Goal: Transaction & Acquisition: Purchase product/service

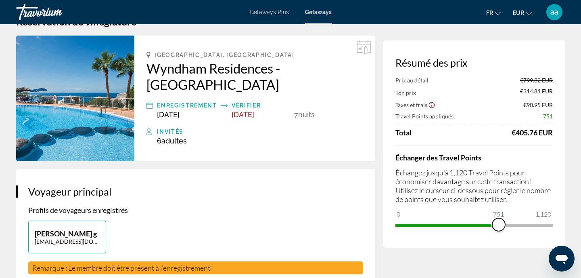
drag, startPoint x: 548, startPoint y: 226, endPoint x: 499, endPoint y: 222, distance: 49.5
click at [499, 222] on span "ngx-slider" at bounding box center [499, 224] width 13 height 13
drag, startPoint x: 501, startPoint y: 224, endPoint x: 468, endPoint y: 222, distance: 33.2
click at [468, 222] on span "ngx-slider" at bounding box center [469, 224] width 13 height 13
drag, startPoint x: 470, startPoint y: 223, endPoint x: 478, endPoint y: 224, distance: 8.2
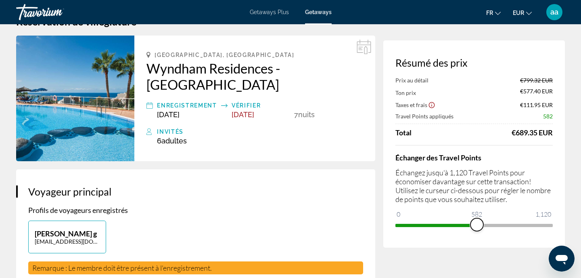
click at [478, 224] on span "ngx-slider" at bounding box center [477, 224] width 13 height 13
drag, startPoint x: 478, startPoint y: 224, endPoint x: 484, endPoint y: 223, distance: 6.2
click at [484, 223] on span "ngx-slider" at bounding box center [484, 224] width 13 height 13
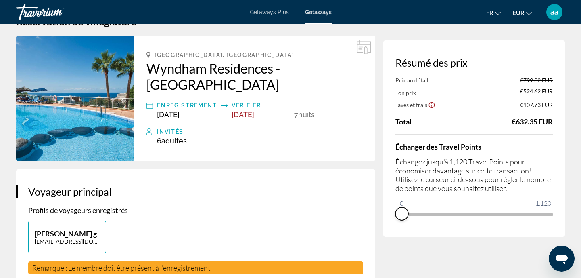
drag, startPoint x: 486, startPoint y: 226, endPoint x: 395, endPoint y: 237, distance: 91.8
click at [395, 237] on div "Résumé des prix Prix au détail €799.32 EUR Ton prix €524.62 EUR Taxes et frais …" at bounding box center [475, 138] width 182 height 196
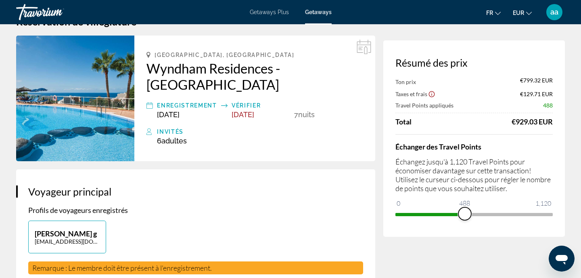
drag, startPoint x: 402, startPoint y: 202, endPoint x: 469, endPoint y: 208, distance: 67.7
click at [469, 213] on ngx-slider "0 1,120 488" at bounding box center [474, 214] width 157 height 2
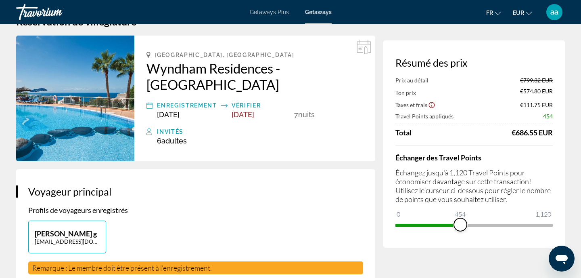
drag, startPoint x: 469, startPoint y: 228, endPoint x: 461, endPoint y: 227, distance: 8.5
click at [461, 227] on span "ngx-slider" at bounding box center [460, 224] width 13 height 13
drag, startPoint x: 461, startPoint y: 227, endPoint x: 469, endPoint y: 227, distance: 8.1
click at [469, 227] on span "ngx-slider" at bounding box center [469, 224] width 13 height 13
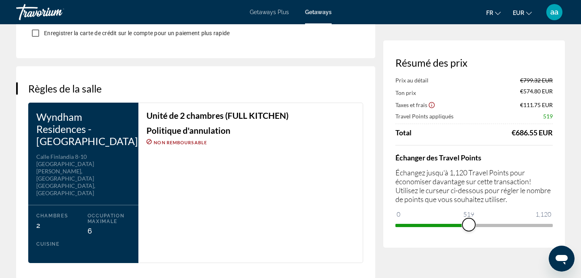
scroll to position [990, 0]
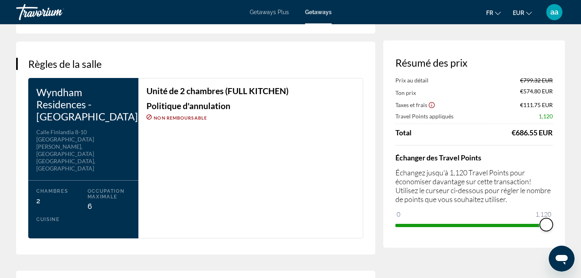
drag, startPoint x: 469, startPoint y: 226, endPoint x: 568, endPoint y: 237, distance: 99.1
drag, startPoint x: 549, startPoint y: 225, endPoint x: 476, endPoint y: 221, distance: 73.2
click at [476, 221] on span "ngx-slider" at bounding box center [475, 224] width 13 height 13
drag, startPoint x: 478, startPoint y: 223, endPoint x: 448, endPoint y: 225, distance: 30.0
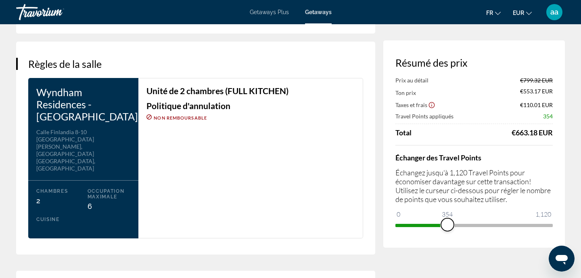
click at [448, 225] on span "ngx-slider" at bounding box center [447, 224] width 13 height 13
drag, startPoint x: 448, startPoint y: 225, endPoint x: 436, endPoint y: 225, distance: 12.1
click at [436, 225] on span "ngx-slider" at bounding box center [435, 224] width 13 height 13
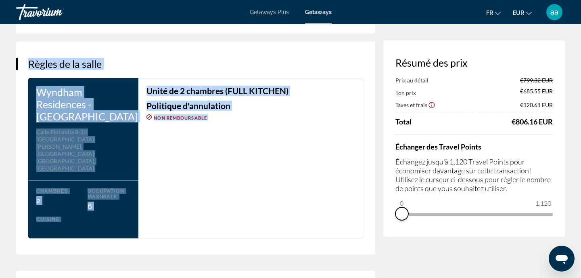
drag, startPoint x: 436, startPoint y: 225, endPoint x: 374, endPoint y: 256, distance: 69.5
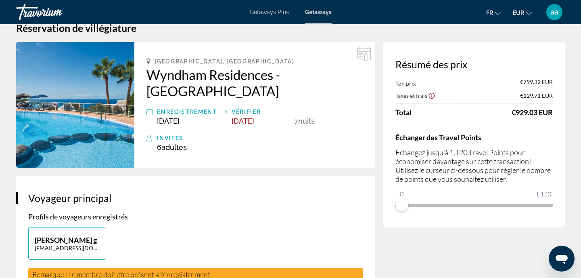
scroll to position [30, 0]
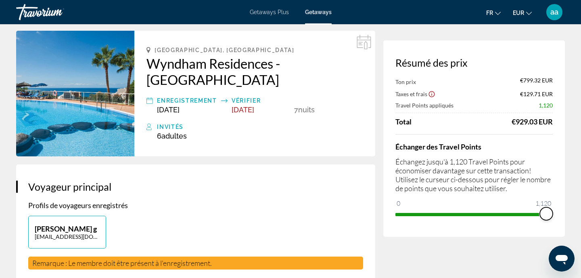
drag, startPoint x: 401, startPoint y: 203, endPoint x: 568, endPoint y: 203, distance: 167.1
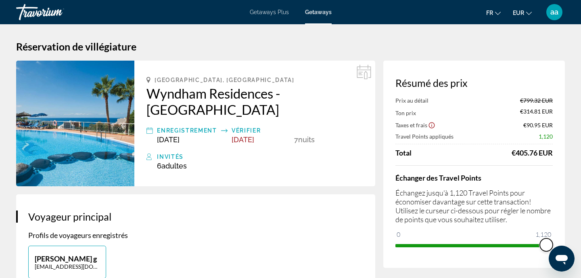
scroll to position [0, 0]
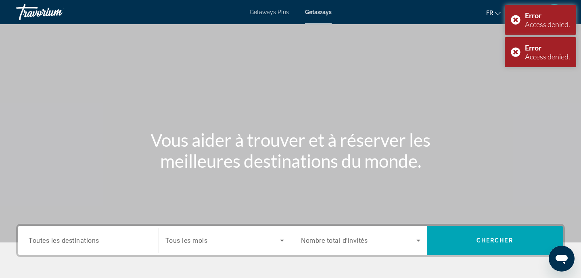
click at [88, 241] on span "Toutes les destinations" at bounding box center [64, 240] width 71 height 8
click at [88, 241] on input "Destination Toutes les destinations" at bounding box center [88, 241] width 119 height 10
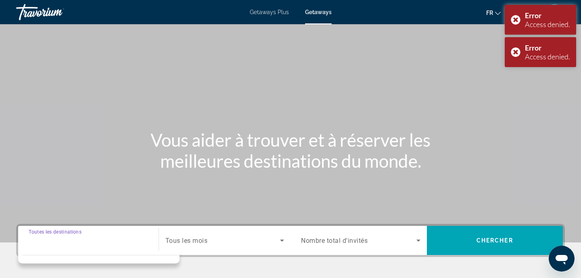
scroll to position [159, 0]
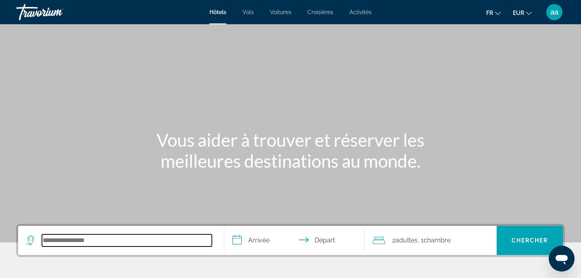
click at [130, 237] on input "Search hotel destination" at bounding box center [127, 240] width 170 height 12
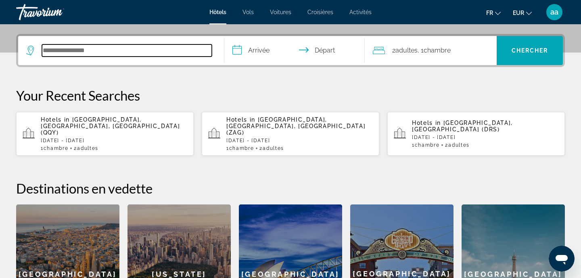
scroll to position [197, 0]
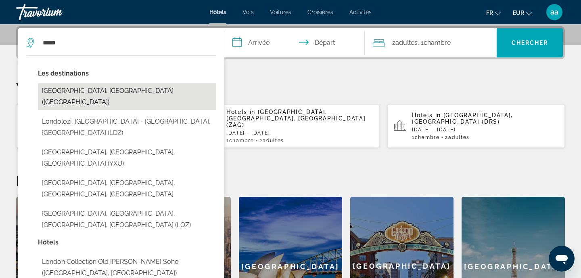
drag, startPoint x: 165, startPoint y: 67, endPoint x: 80, endPoint y: 91, distance: 87.9
click at [80, 91] on button "London, United Kingdom (LON)" at bounding box center [127, 96] width 178 height 27
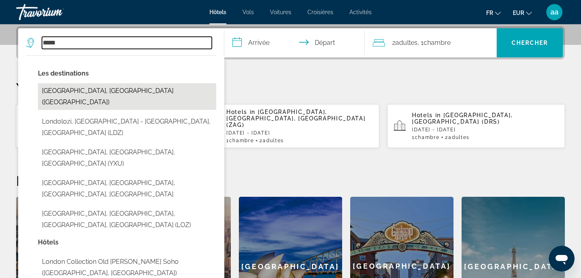
type input "**********"
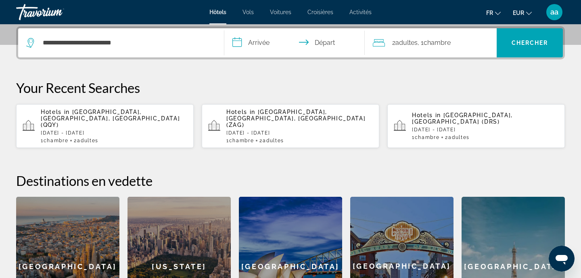
click at [258, 39] on input "**********" at bounding box center [296, 43] width 144 height 31
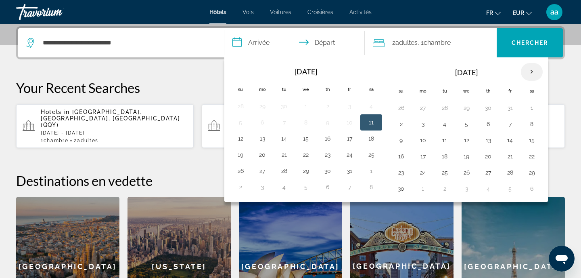
click at [529, 71] on th "Next month" at bounding box center [532, 72] width 22 height 18
click at [532, 75] on th "Next month" at bounding box center [532, 72] width 22 height 18
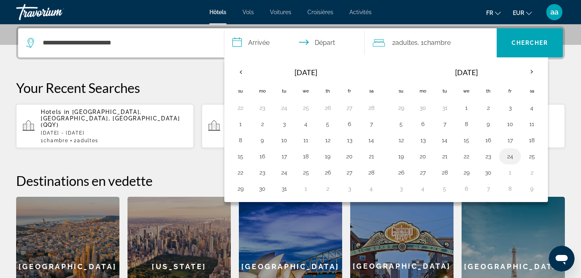
click at [512, 157] on button "24" at bounding box center [510, 156] width 13 height 11
click at [400, 173] on button "26" at bounding box center [401, 172] width 13 height 11
type input "**********"
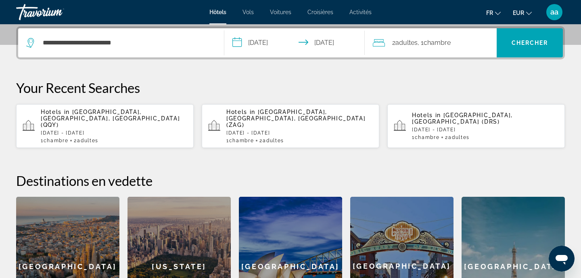
click at [432, 41] on span "Chambre" at bounding box center [437, 43] width 27 height 8
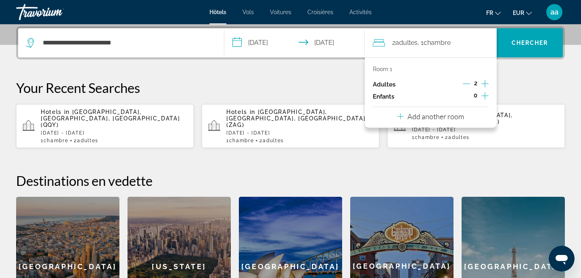
click at [487, 86] on icon "Increment adults" at bounding box center [485, 84] width 7 height 10
click at [525, 40] on span "Chercher" at bounding box center [530, 43] width 37 height 6
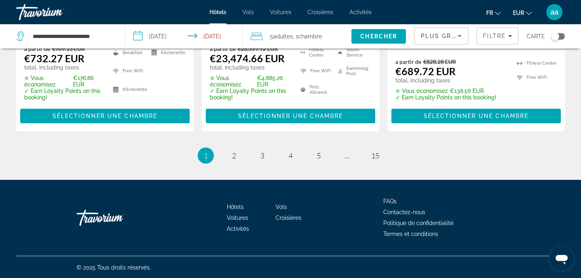
scroll to position [1209, 0]
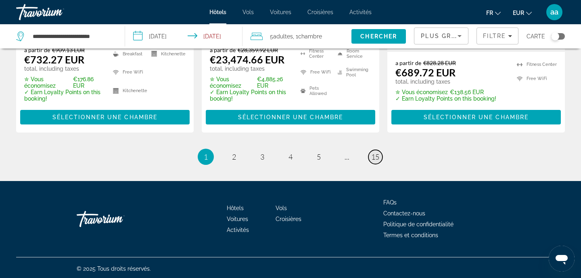
click at [377, 156] on span "15" at bounding box center [375, 156] width 8 height 9
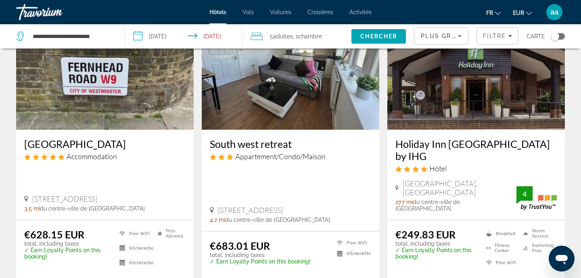
scroll to position [77, 0]
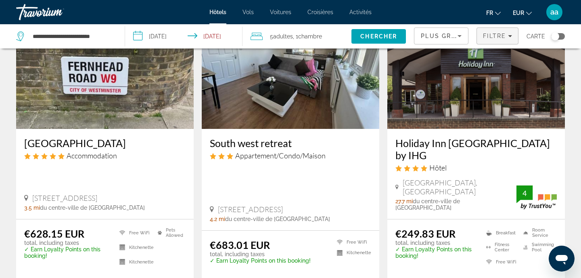
click at [499, 36] on span "Filtre" at bounding box center [494, 36] width 23 height 6
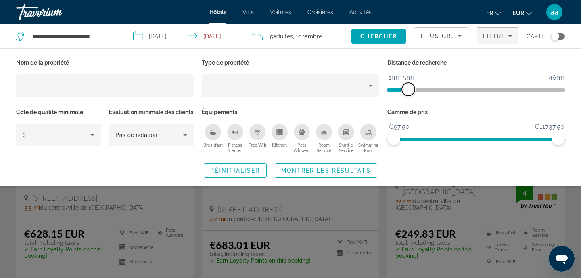
drag, startPoint x: 500, startPoint y: 90, endPoint x: 409, endPoint y: 82, distance: 91.2
click at [409, 88] on ngx-slider "1mi 46mi 5mi" at bounding box center [477, 89] width 178 height 2
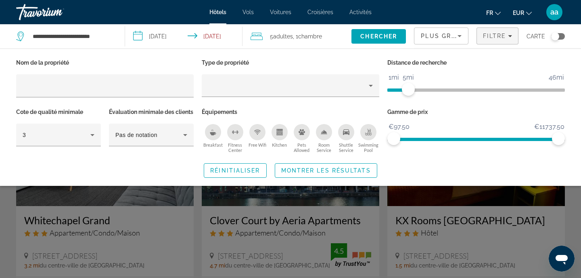
drag, startPoint x: 409, startPoint y: 82, endPoint x: 404, endPoint y: 84, distance: 6.0
click at [404, 88] on ngx-slider "1mi 46mi 5mi" at bounding box center [477, 89] width 178 height 2
drag, startPoint x: 409, startPoint y: 90, endPoint x: 402, endPoint y: 90, distance: 6.5
click at [402, 90] on span "ngx-slider" at bounding box center [401, 89] width 13 height 13
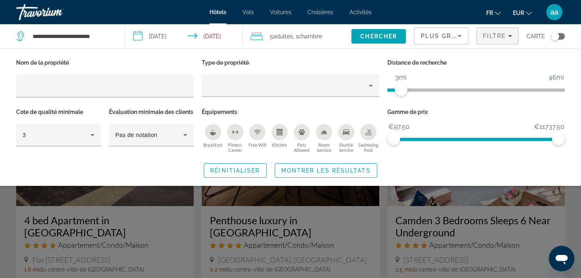
click at [381, 225] on div "Search widget" at bounding box center [290, 199] width 581 height 157
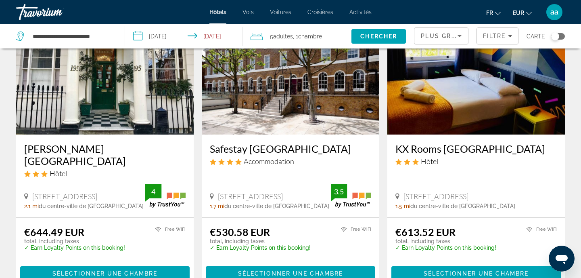
scroll to position [646, 0]
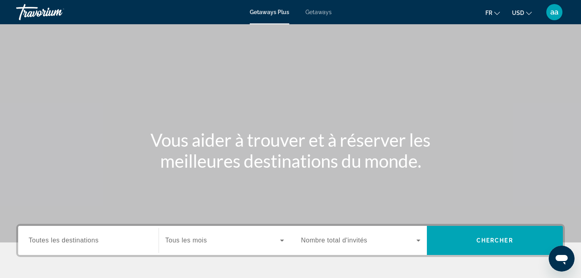
click at [108, 243] on input "Destination Toutes les destinations" at bounding box center [88, 241] width 119 height 10
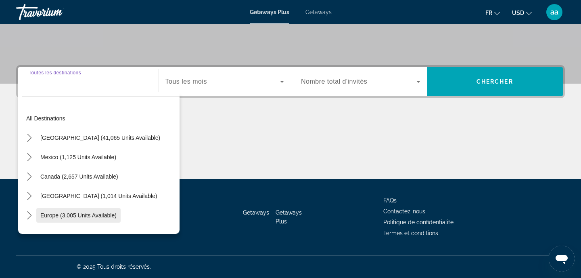
scroll to position [159, 0]
click at [29, 214] on icon "Toggle Europe (3,005 units available) submenu" at bounding box center [29, 215] width 8 height 8
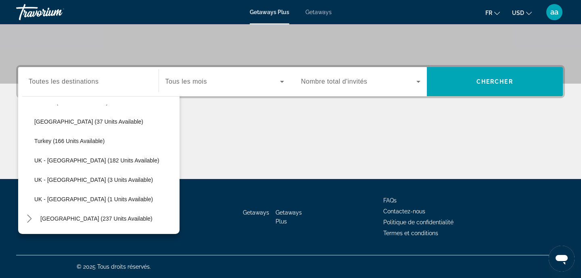
scroll to position [417, 0]
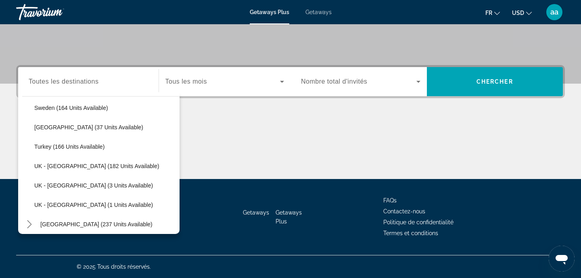
click at [320, 11] on span "Getaways" at bounding box center [319, 12] width 26 height 6
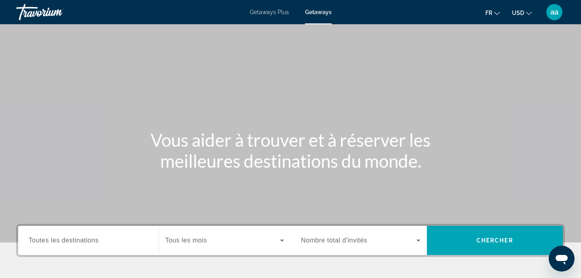
click at [82, 243] on span "Toutes les destinations" at bounding box center [64, 240] width 70 height 7
click at [82, 243] on input "Destination Toutes les destinations" at bounding box center [88, 241] width 119 height 10
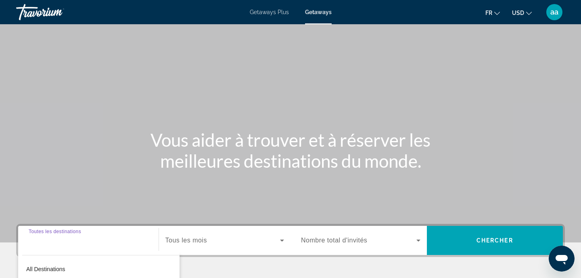
scroll to position [159, 0]
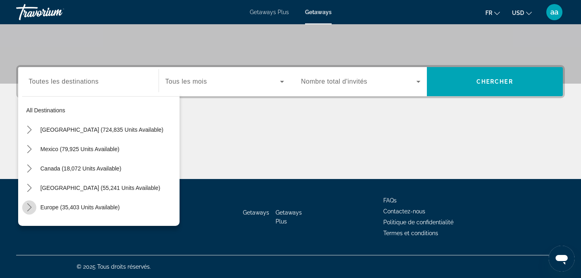
click at [31, 207] on icon "Toggle Europe (35,403 units available) submenu" at bounding box center [29, 207] width 4 height 8
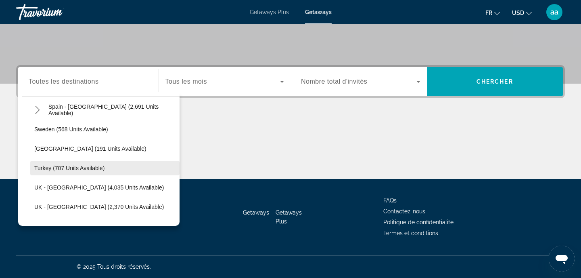
scroll to position [447, 0]
drag, startPoint x: 278, startPoint y: 115, endPoint x: 276, endPoint y: 8, distance: 107.0
click at [276, 8] on div "Getaways Plus Getaways fr English Español Français Italiano Português русский U…" at bounding box center [290, 12] width 581 height 21
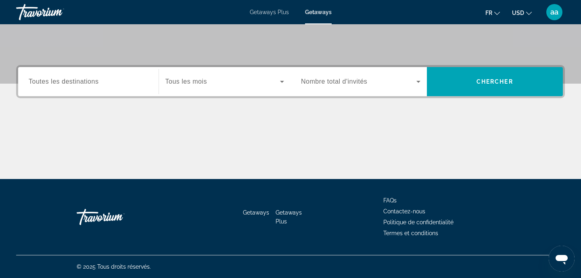
click at [274, 13] on span "Getaways Plus" at bounding box center [269, 12] width 39 height 6
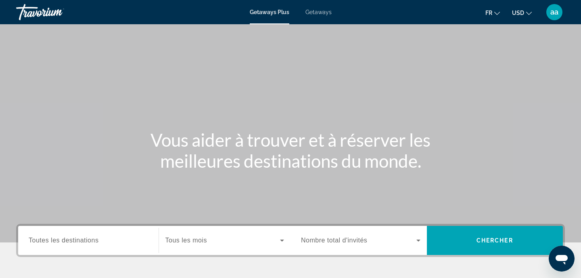
click at [54, 240] on span "Toutes les destinations" at bounding box center [64, 240] width 70 height 7
click at [54, 240] on input "Destination Toutes les destinations" at bounding box center [88, 241] width 119 height 10
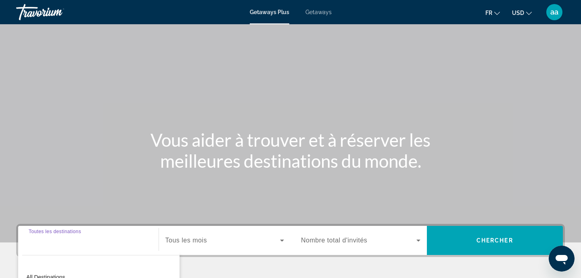
scroll to position [159, 0]
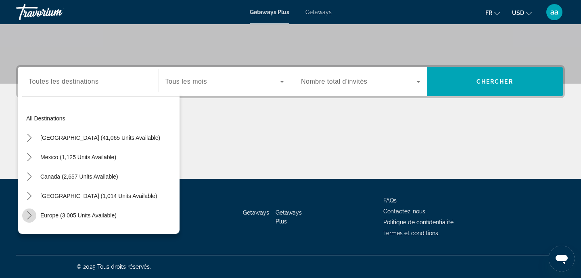
click at [27, 214] on icon "Toggle Europe (3,005 units available) submenu" at bounding box center [29, 215] width 8 height 8
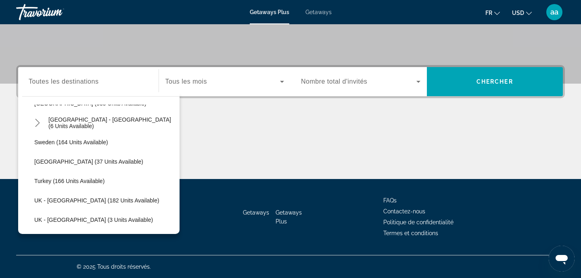
scroll to position [401, 0]
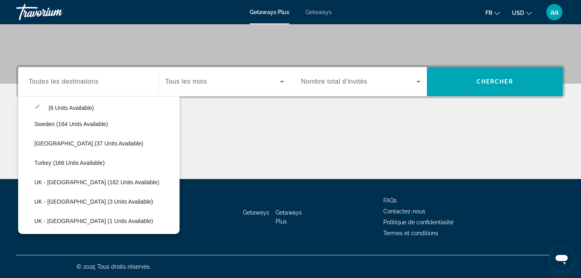
click at [256, 156] on div "Main content" at bounding box center [290, 148] width 549 height 61
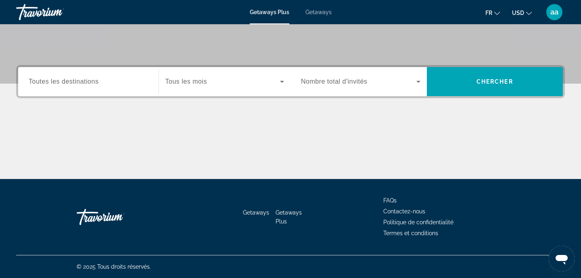
click at [97, 84] on span "Toutes les destinations" at bounding box center [64, 81] width 70 height 7
click at [97, 84] on input "Destination Toutes les destinations" at bounding box center [88, 82] width 119 height 10
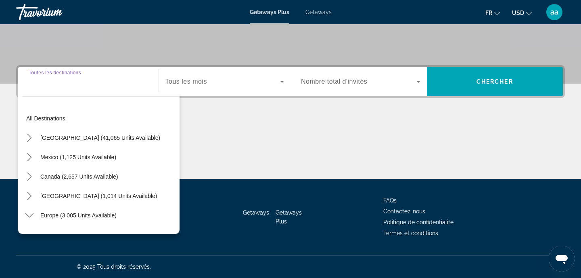
click at [325, 147] on div "Main content" at bounding box center [290, 148] width 549 height 61
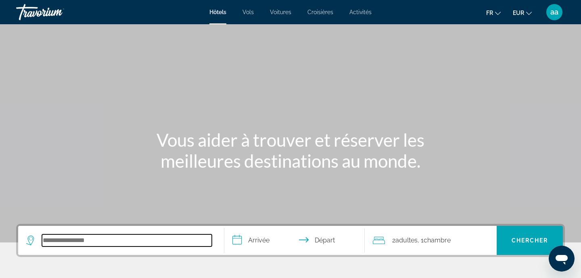
click at [149, 240] on input "Search hotel destination" at bounding box center [127, 240] width 170 height 12
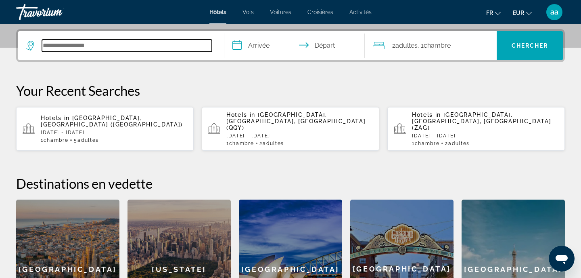
scroll to position [197, 0]
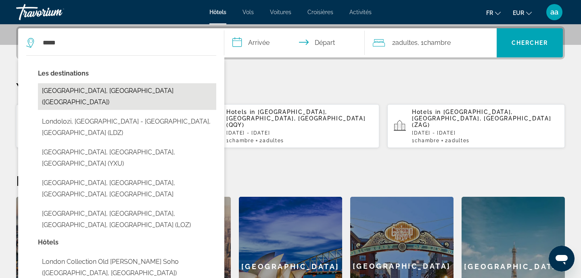
click at [154, 94] on button "London, United Kingdom (LON)" at bounding box center [127, 96] width 178 height 27
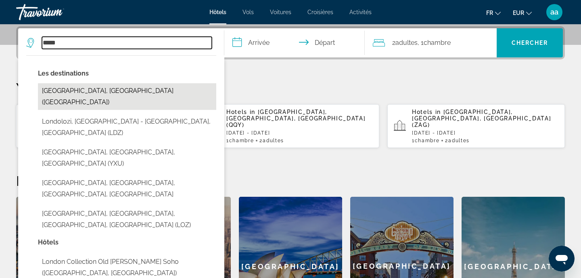
type input "**********"
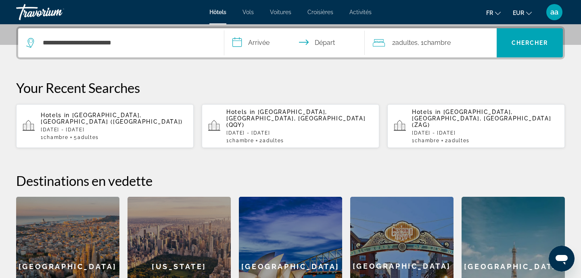
click at [256, 44] on input "**********" at bounding box center [296, 43] width 144 height 31
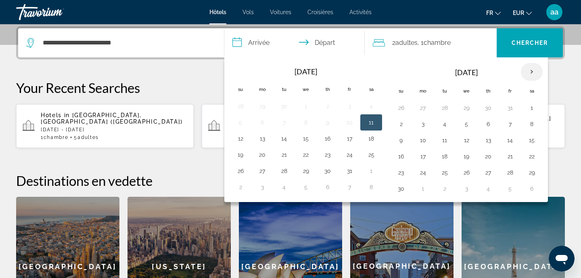
click at [534, 72] on th "Next month" at bounding box center [532, 72] width 22 height 18
click at [531, 158] on button "27" at bounding box center [532, 156] width 13 height 11
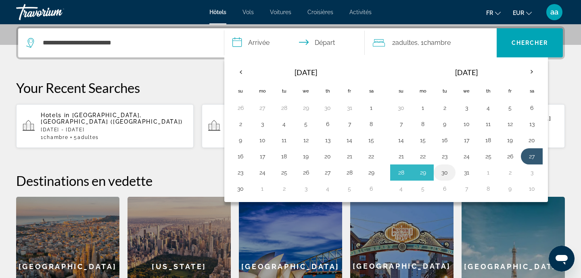
click at [444, 171] on button "30" at bounding box center [444, 172] width 13 height 11
type input "**********"
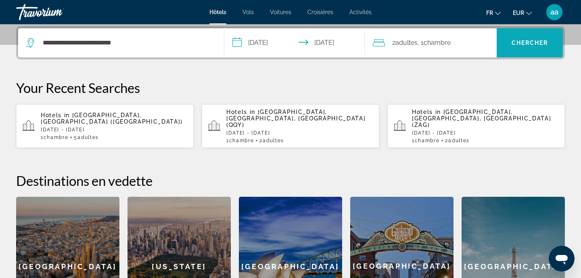
click at [523, 41] on span "Chercher" at bounding box center [530, 43] width 37 height 6
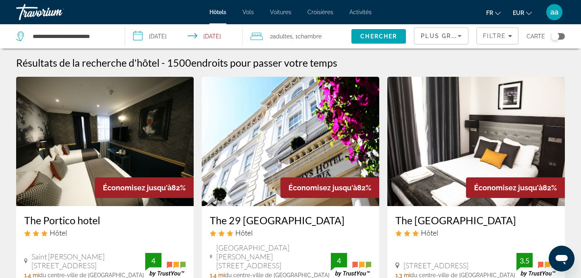
click at [560, 36] on div "Toggle map" at bounding box center [558, 36] width 14 height 6
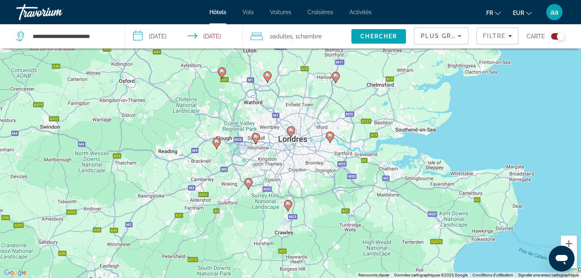
click at [554, 36] on div "Toggle map" at bounding box center [558, 36] width 14 height 6
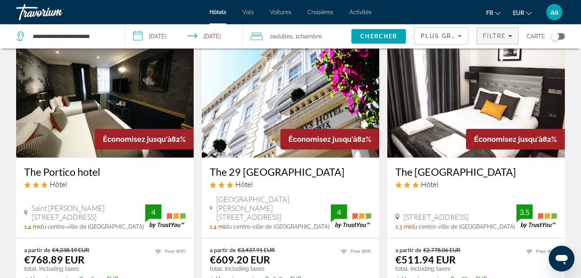
click at [505, 33] on span "Filtre" at bounding box center [494, 36] width 23 height 6
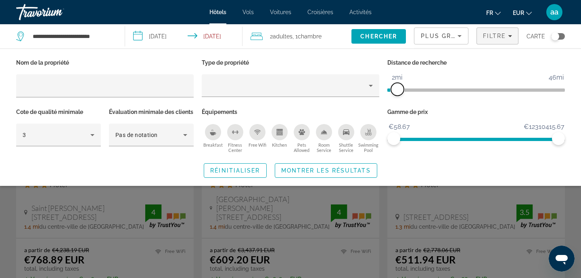
drag, startPoint x: 499, startPoint y: 92, endPoint x: 399, endPoint y: 96, distance: 99.4
click at [399, 96] on div "Distance de recherche 1mi 46mi 2mi" at bounding box center [477, 81] width 186 height 49
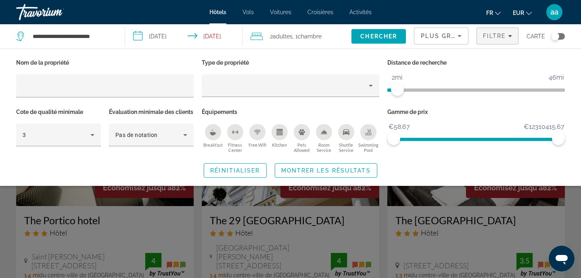
click at [386, 226] on div "Search widget" at bounding box center [290, 199] width 581 height 157
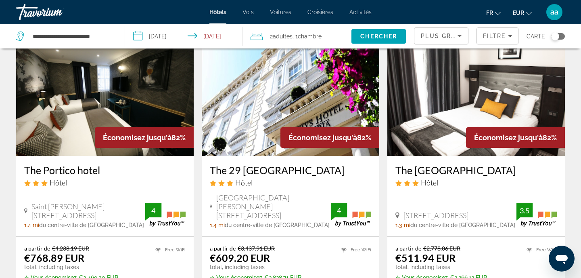
scroll to position [55, 0]
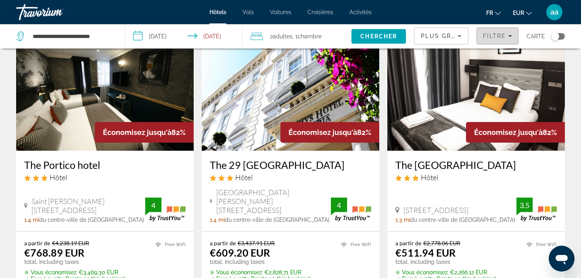
click at [513, 37] on span "Filters" at bounding box center [497, 35] width 41 height 19
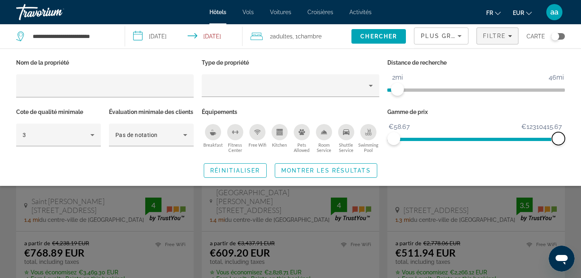
drag, startPoint x: 561, startPoint y: 137, endPoint x: 581, endPoint y: 121, distance: 25.8
click at [581, 121] on div "Nom de la propriété Type de propriété Distance de recherche 1mi 46mi 2mi Cote d…" at bounding box center [290, 117] width 581 height 121
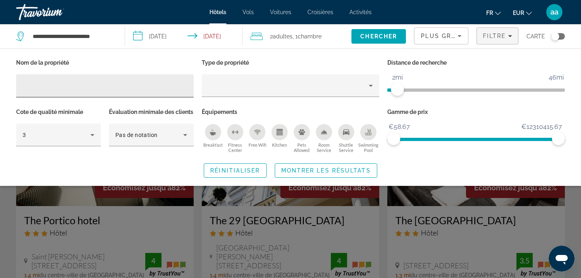
click at [109, 93] on div "Hotel Filters" at bounding box center [105, 85] width 165 height 23
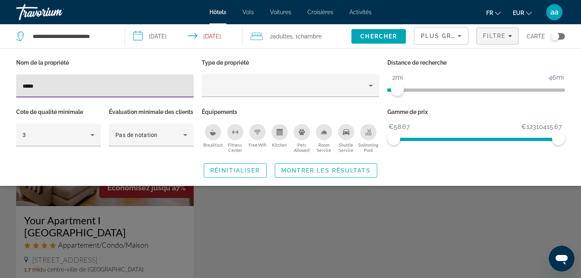
type input "*****"
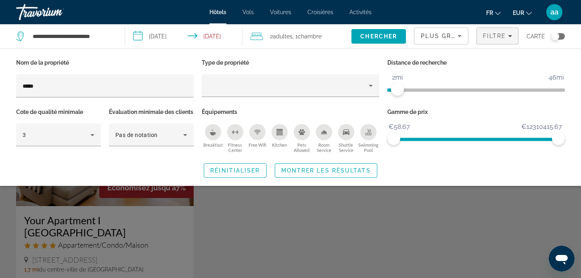
click at [160, 239] on div "Search widget" at bounding box center [290, 199] width 581 height 157
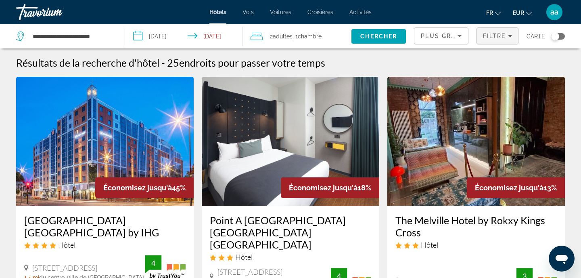
click at [497, 40] on span "Filters" at bounding box center [497, 35] width 41 height 19
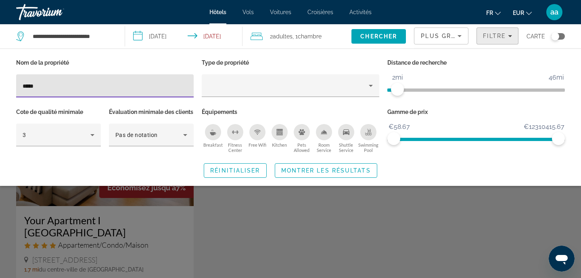
type input "****"
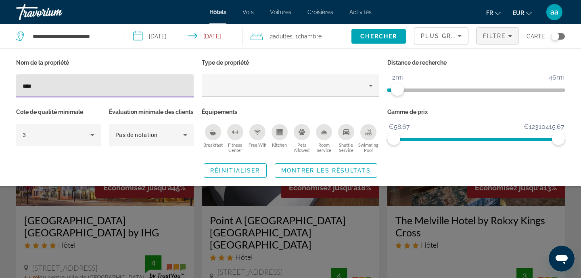
click at [160, 235] on div "Search widget" at bounding box center [290, 199] width 581 height 157
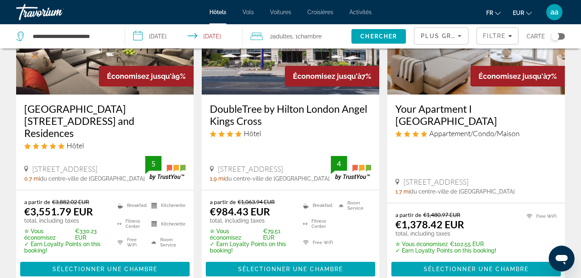
scroll to position [756, 0]
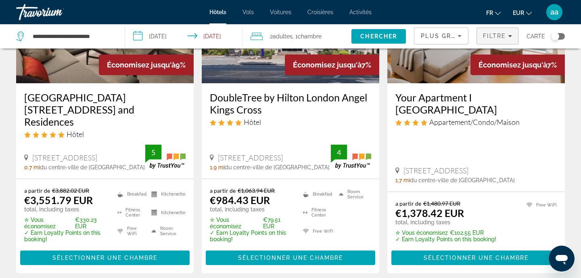
click at [501, 36] on span "Filtre" at bounding box center [494, 36] width 23 height 6
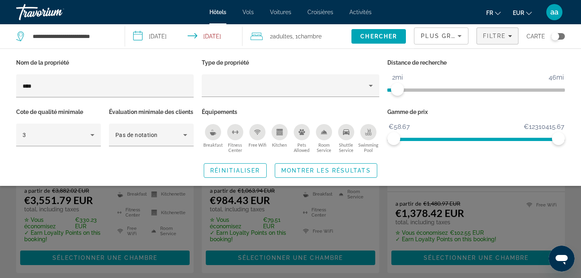
click at [197, 249] on div "Search widget" at bounding box center [290, 199] width 581 height 157
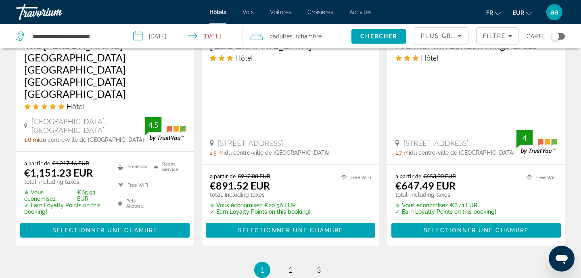
scroll to position [1143, 0]
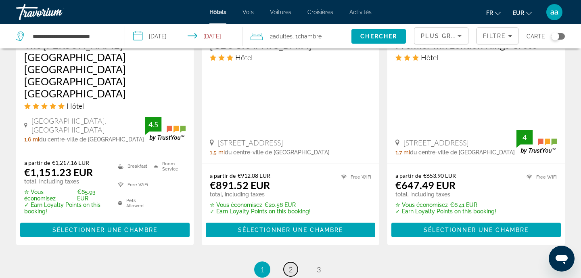
click at [290, 265] on span "2" at bounding box center [291, 269] width 4 height 9
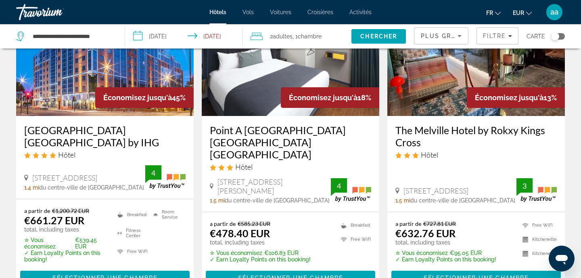
scroll to position [89, 0]
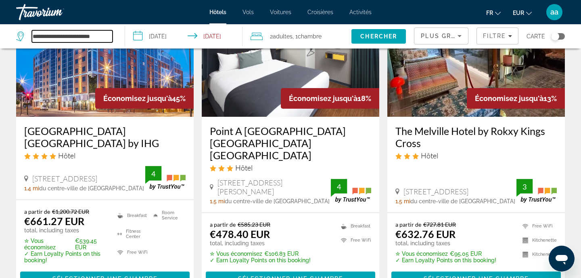
click at [50, 42] on input "**********" at bounding box center [72, 36] width 81 height 12
click at [67, 33] on input "**********" at bounding box center [72, 36] width 81 height 12
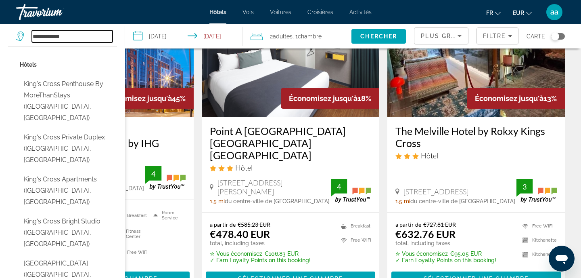
type input "**********"
click at [169, 38] on input "**********" at bounding box center [185, 37] width 120 height 27
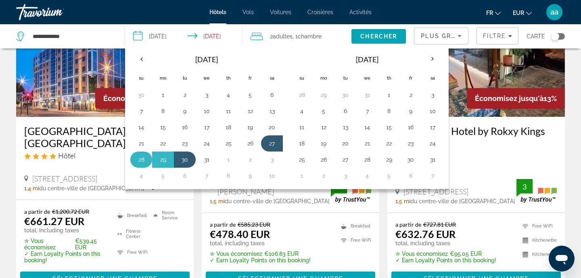
click at [136, 157] on button "28" at bounding box center [141, 159] width 13 height 11
click at [185, 157] on button "30" at bounding box center [184, 159] width 13 height 11
type input "**********"
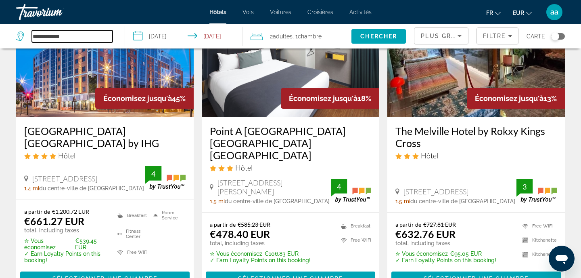
click at [84, 39] on input "**********" at bounding box center [72, 36] width 81 height 12
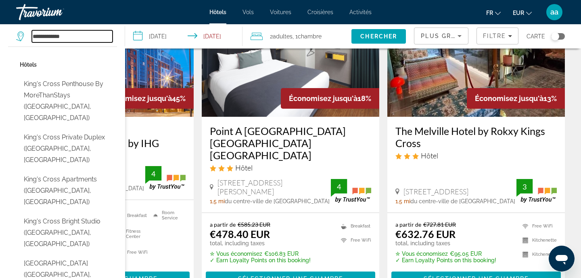
click at [84, 39] on input "**********" at bounding box center [72, 36] width 81 height 12
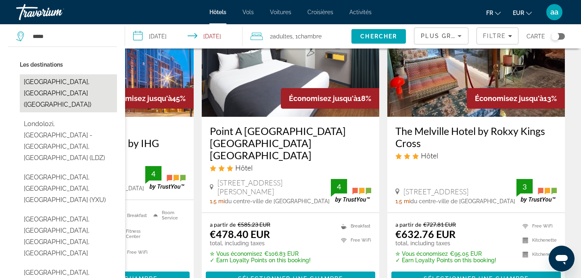
drag, startPoint x: 84, startPoint y: 39, endPoint x: 65, endPoint y: 76, distance: 41.3
click at [65, 76] on button "London, United Kingdom (LON)" at bounding box center [68, 93] width 97 height 38
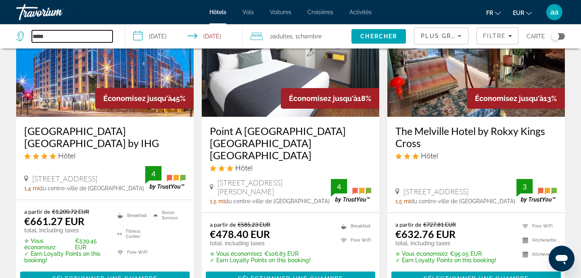
type input "**********"
click at [393, 38] on span "Chercher" at bounding box center [379, 36] width 37 height 6
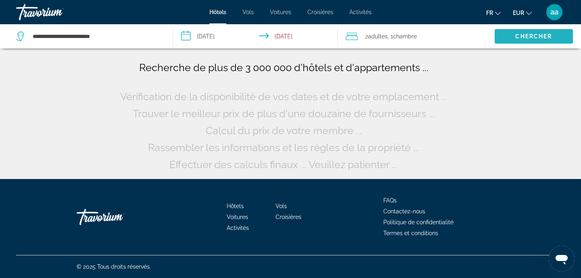
scroll to position [0, 0]
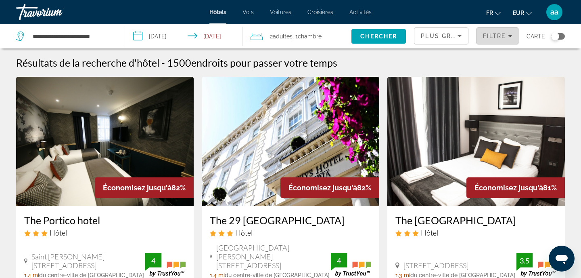
click at [505, 40] on span "Filters" at bounding box center [497, 35] width 41 height 19
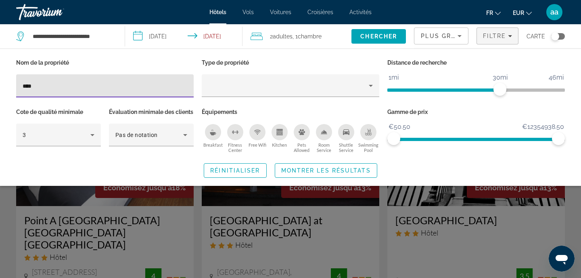
type input "****"
click at [460, 251] on div "Search widget" at bounding box center [290, 199] width 581 height 157
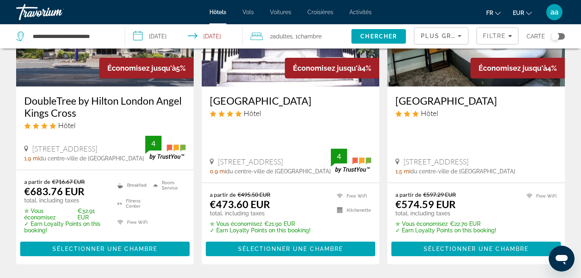
scroll to position [1136, 0]
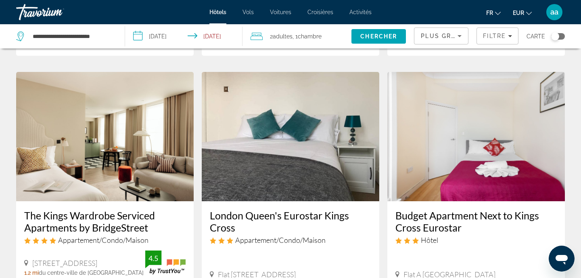
scroll to position [315, 0]
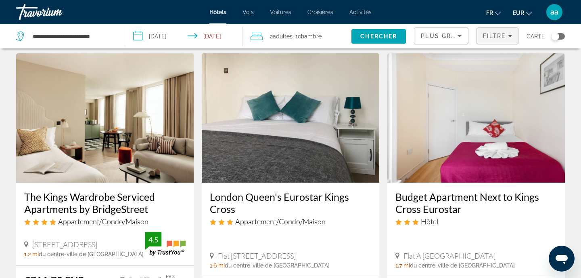
click at [499, 40] on span "Filters" at bounding box center [497, 35] width 41 height 19
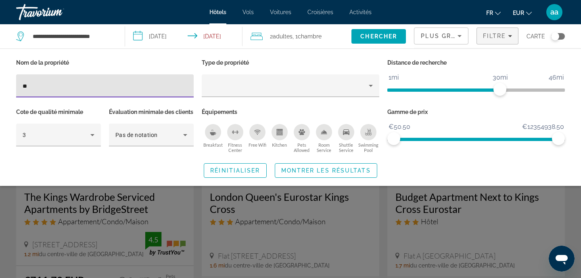
type input "*"
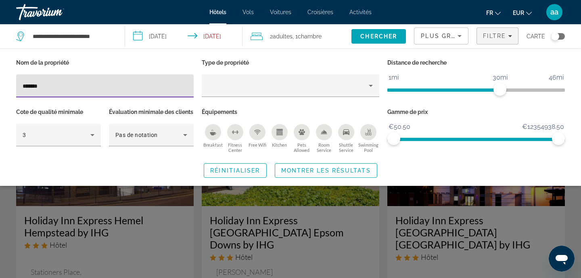
type input "*******"
click at [170, 243] on div "Search widget" at bounding box center [290, 199] width 581 height 157
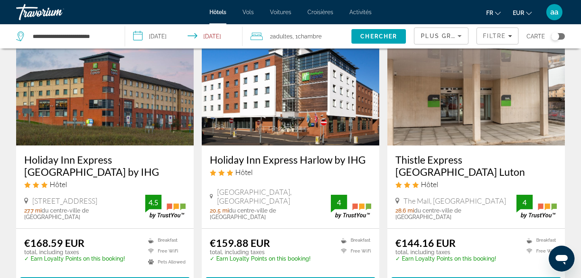
scroll to position [1021, 0]
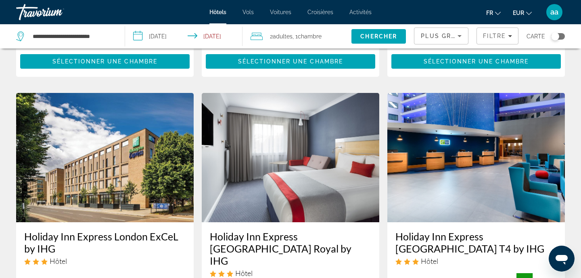
scroll to position [929, 0]
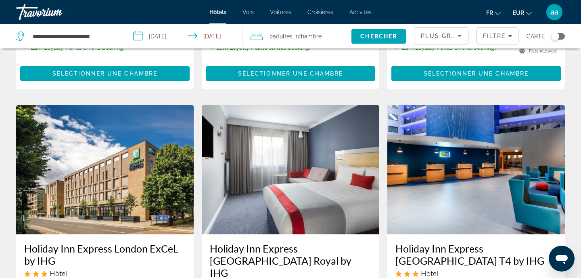
click at [157, 37] on input "**********" at bounding box center [185, 37] width 120 height 27
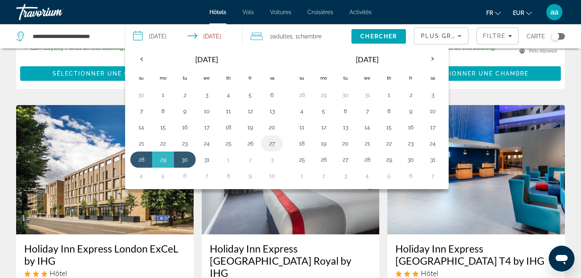
click at [275, 143] on button "27" at bounding box center [272, 143] width 13 height 11
click at [187, 159] on button "30" at bounding box center [184, 159] width 13 height 11
type input "**********"
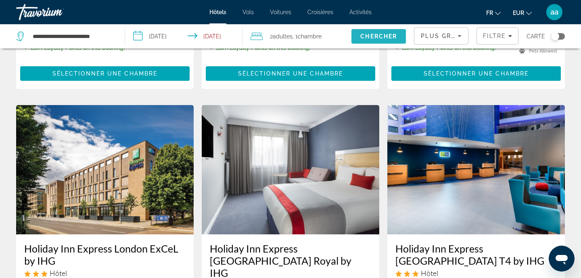
click at [388, 36] on span "Chercher" at bounding box center [379, 36] width 37 height 6
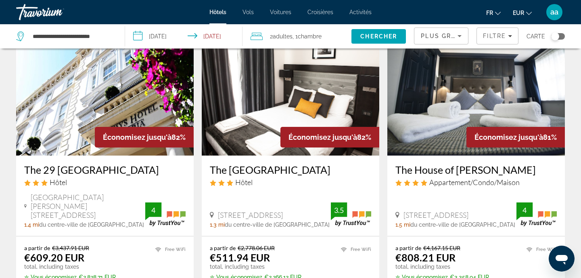
scroll to position [37, 0]
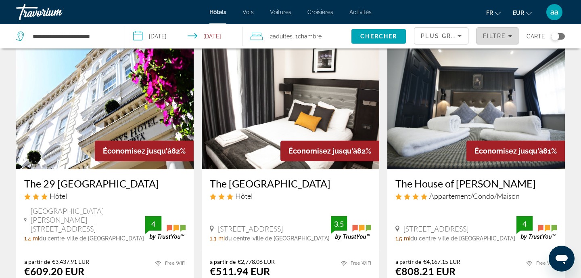
click at [500, 38] on span "Filtre" at bounding box center [494, 36] width 23 height 6
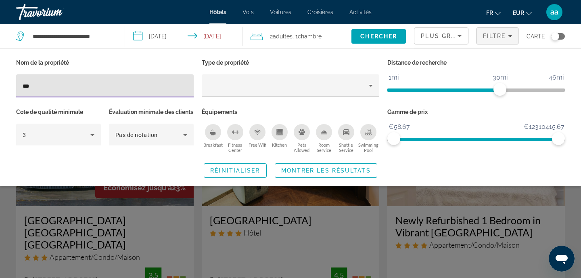
type input "***"
click at [298, 247] on div "Search widget" at bounding box center [290, 199] width 581 height 157
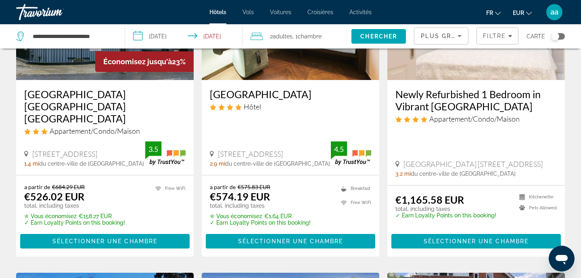
scroll to position [126, 0]
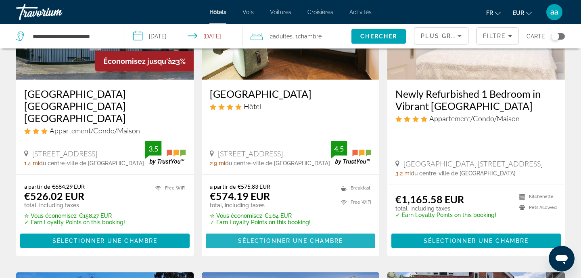
click at [269, 237] on span "Sélectionner une chambre" at bounding box center [290, 240] width 105 height 6
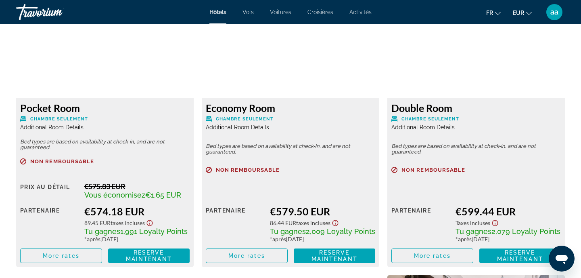
scroll to position [1145, 0]
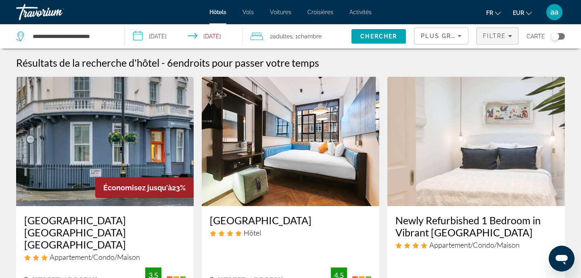
click at [491, 29] on span "Filters" at bounding box center [497, 35] width 41 height 19
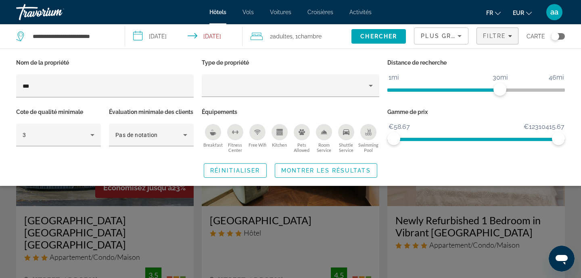
click at [280, 241] on div "Search widget" at bounding box center [290, 199] width 581 height 157
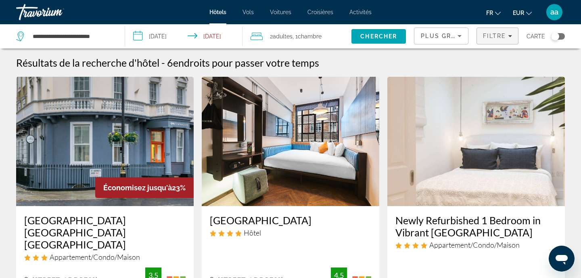
click at [501, 33] on span "Filtre" at bounding box center [494, 36] width 23 height 6
